Goal: Task Accomplishment & Management: Manage account settings

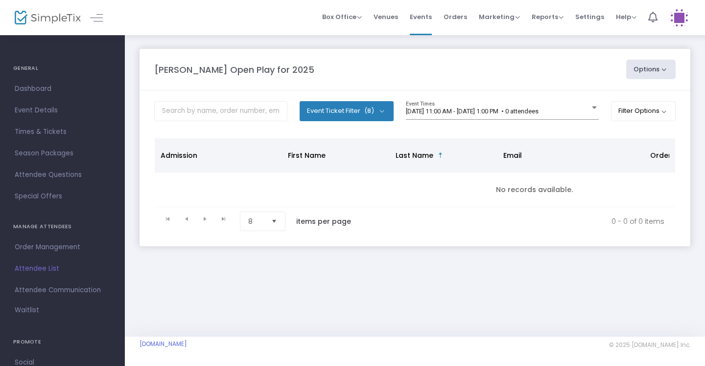
click at [535, 106] on div "9/17/2025 @ 11:00 AM - 9/17/2025 @ 1:00 PM • 0 attendees Event Times" at bounding box center [502, 110] width 193 height 19
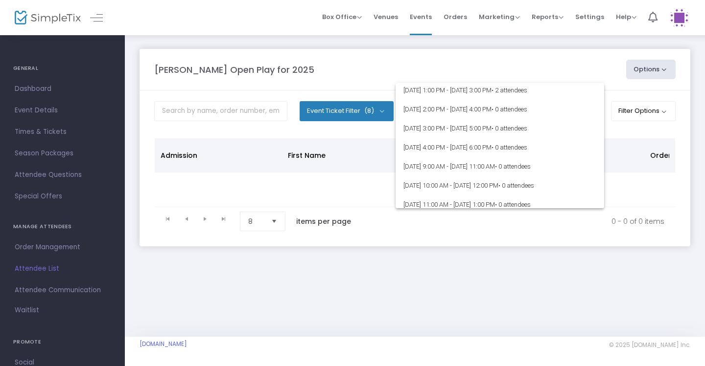
scroll to position [60, 0]
click at [474, 66] on div at bounding box center [352, 183] width 705 height 366
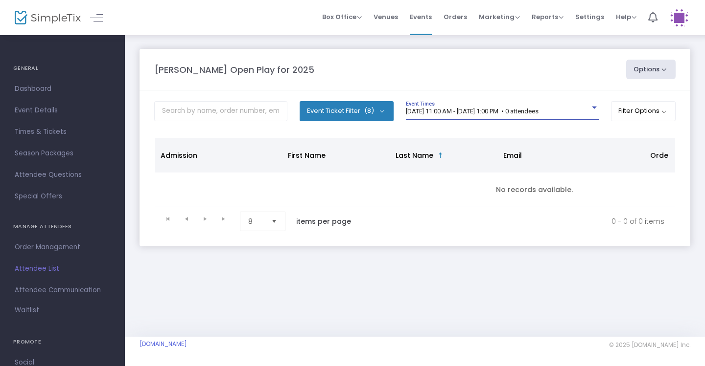
click at [538, 113] on span "[DATE] 11:00 AM - [DATE] 1:00 PM • 0 attendees" at bounding box center [472, 111] width 133 height 7
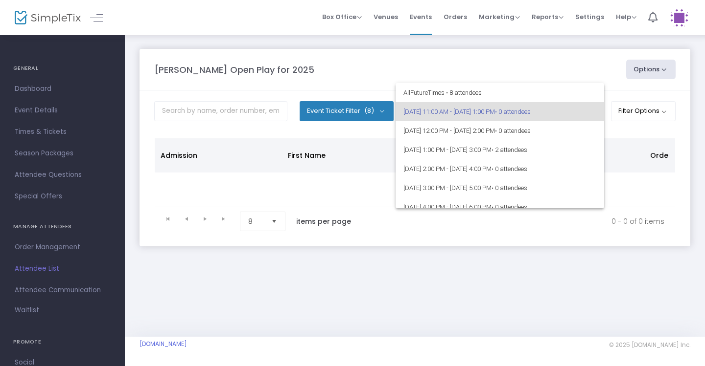
click at [553, 65] on div at bounding box center [352, 183] width 705 height 366
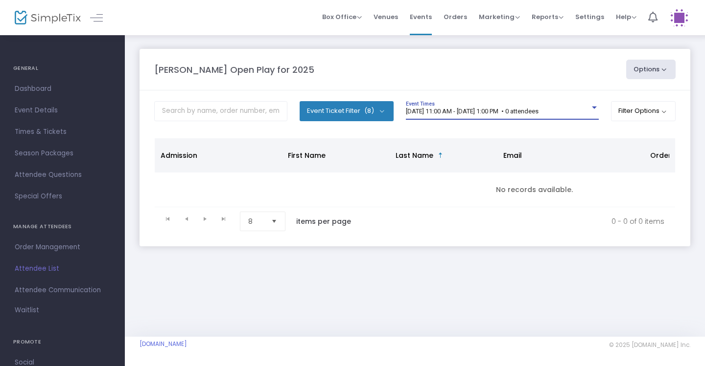
click at [569, 114] on div "9/17/2025 @ 11:00 AM - 9/17/2025 @ 1:00 PM • 0 attendees" at bounding box center [498, 111] width 184 height 7
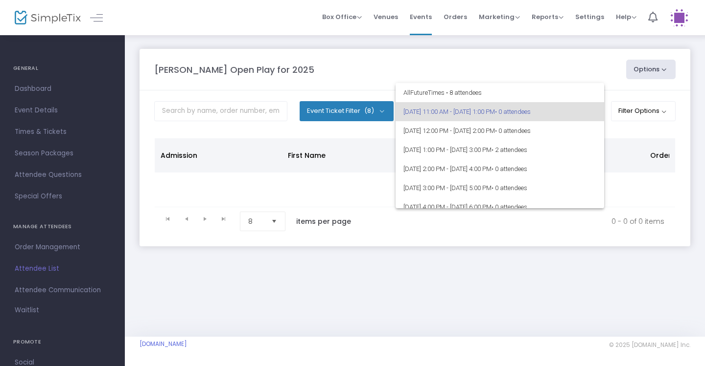
click at [515, 51] on div at bounding box center [352, 183] width 705 height 366
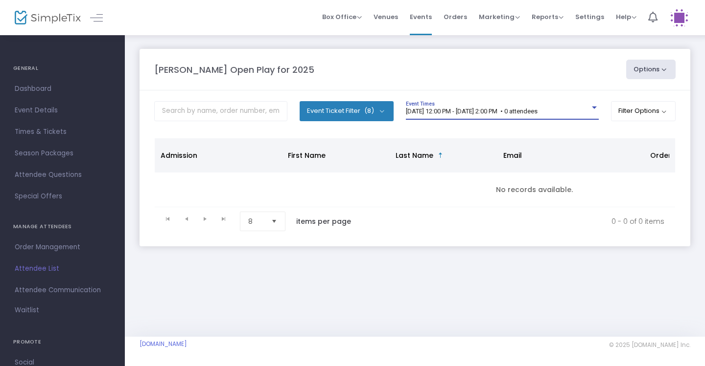
click at [537, 110] on span "[DATE] 12:00 PM - [DATE] 2:00 PM • 0 attendees" at bounding box center [472, 111] width 132 height 7
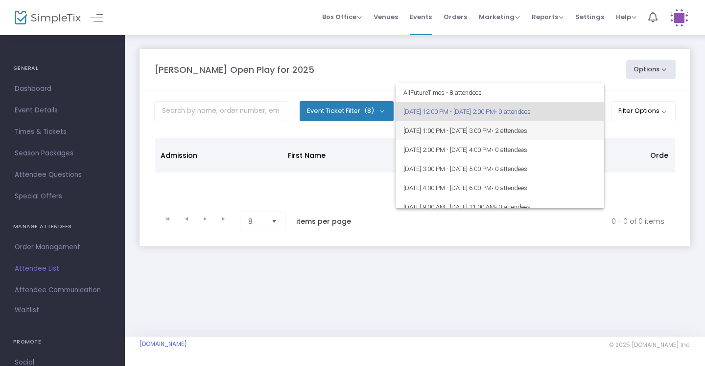
click at [527, 131] on span "• 2 attendees" at bounding box center [509, 130] width 36 height 7
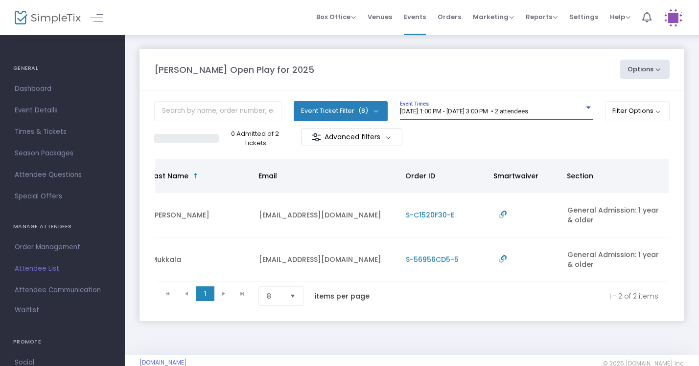
scroll to position [0, 244]
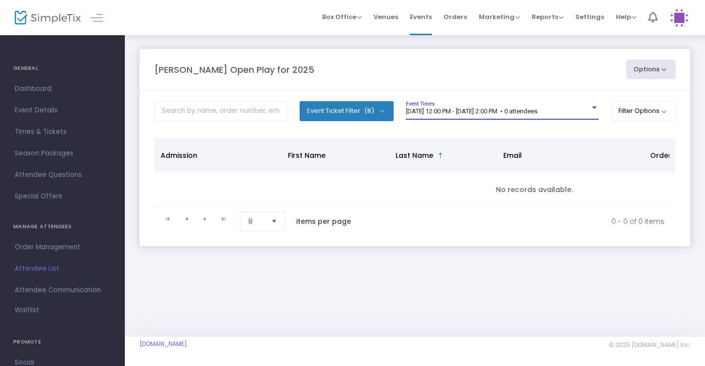
click at [537, 114] on span "[DATE] 12:00 PM - [DATE] 2:00 PM • 0 attendees" at bounding box center [472, 111] width 132 height 7
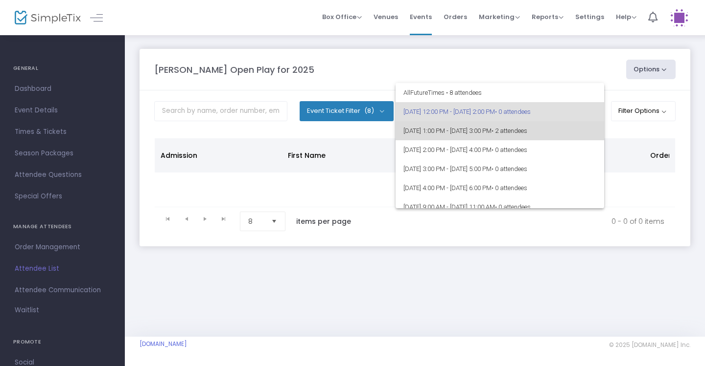
click at [527, 132] on span "• 2 attendees" at bounding box center [509, 130] width 36 height 7
